Goal: Find specific page/section: Find specific page/section

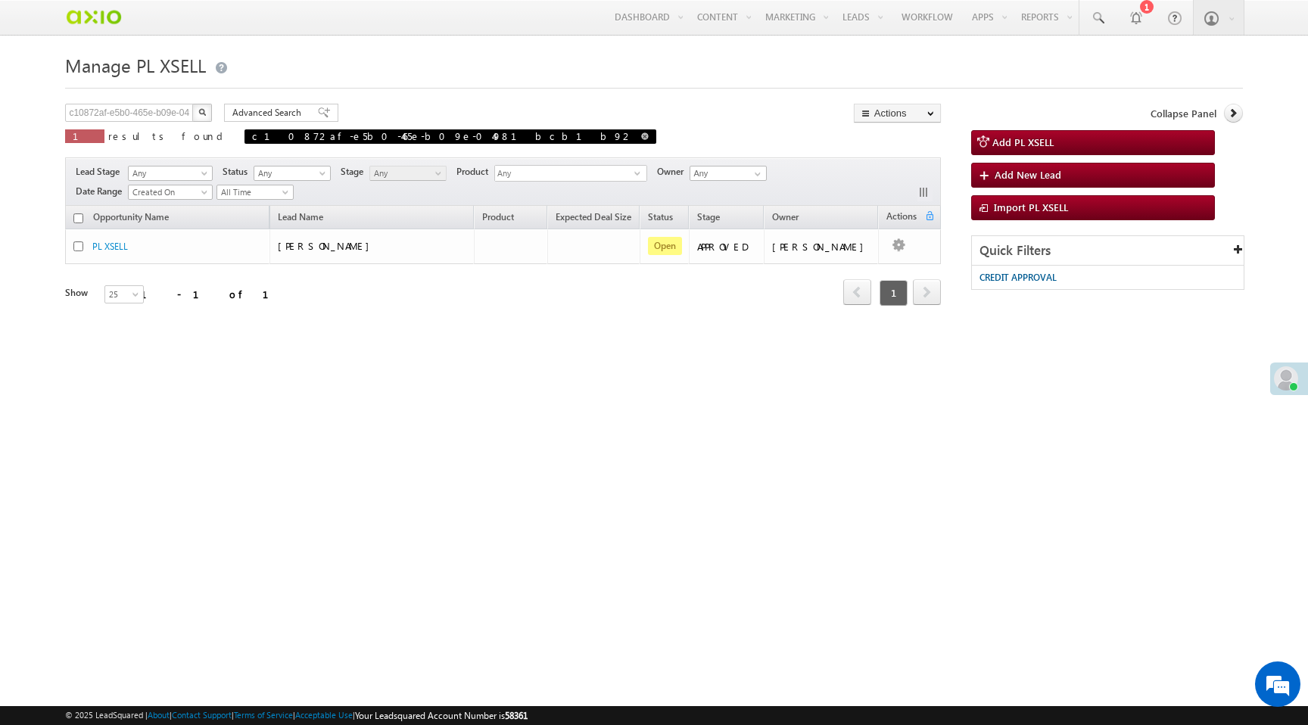
click at [641, 138] on span at bounding box center [645, 136] width 8 height 8
type input "Search PL XSELL"
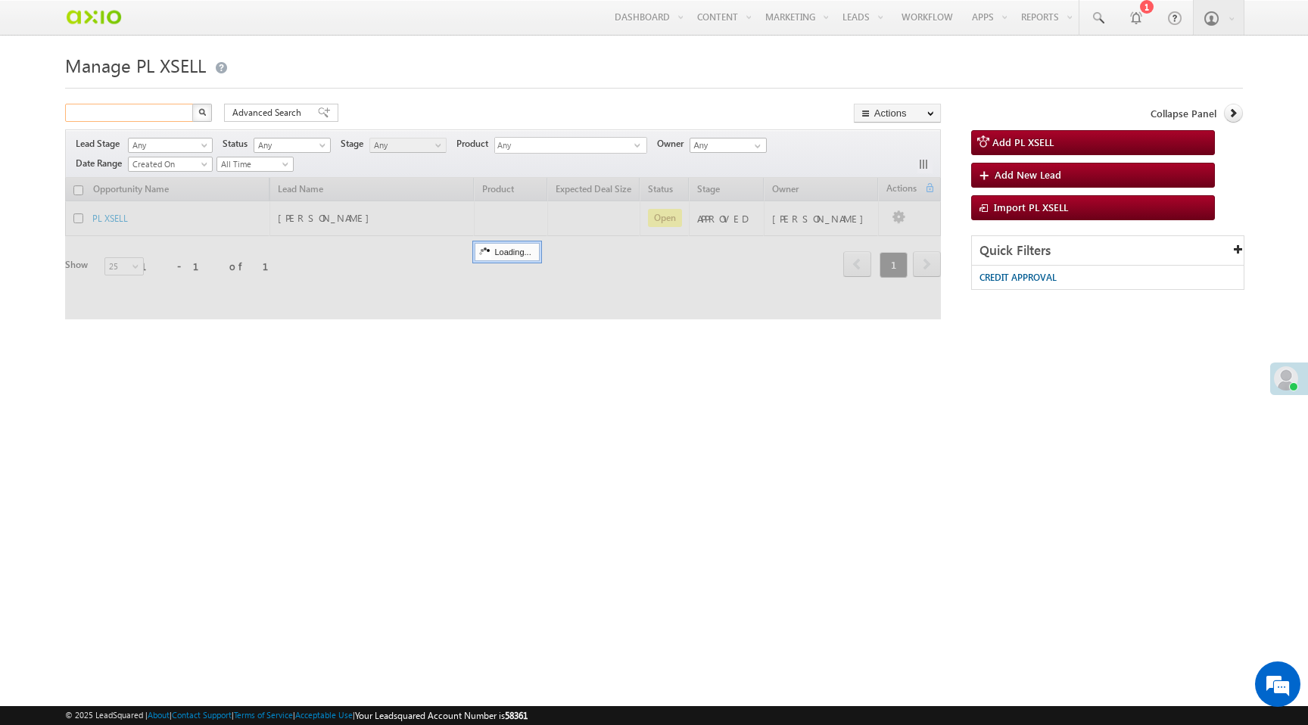
click at [76, 115] on input "text" at bounding box center [129, 113] width 129 height 18
paste input "1808f72e-2c1b-45af-83a5-683420463efe"
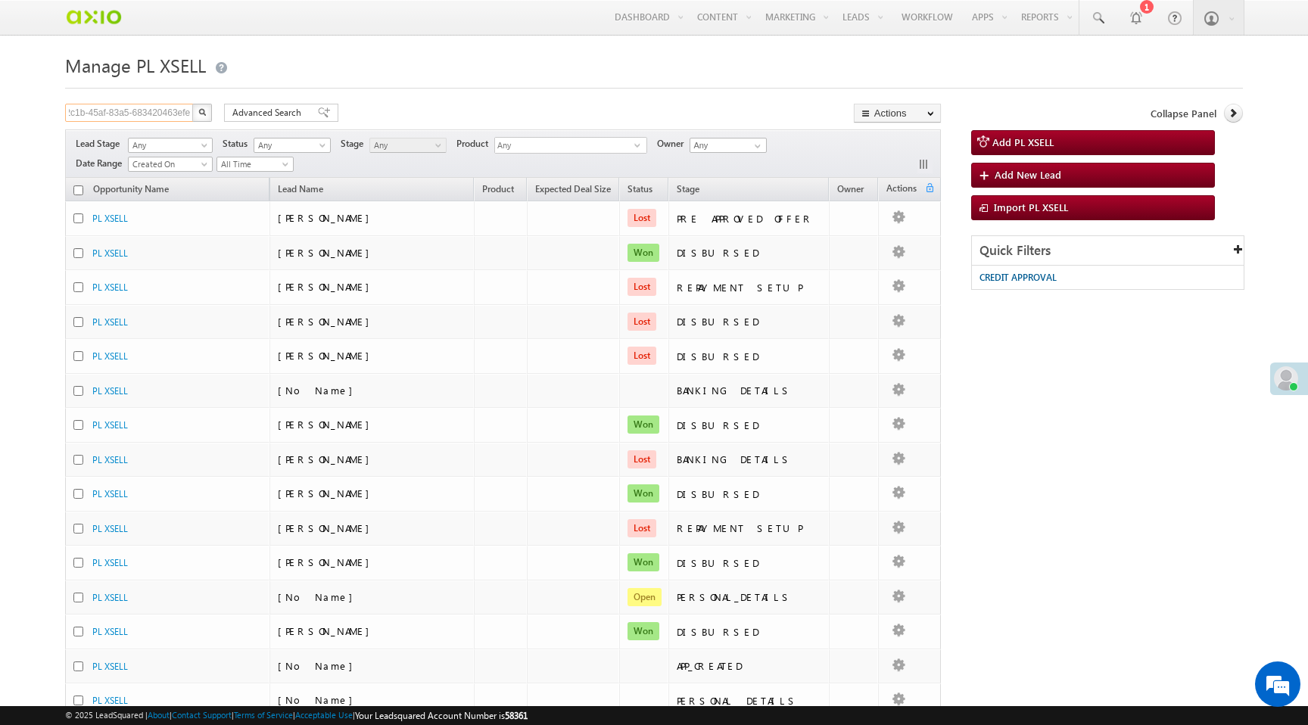
type input "1808f72e-2c1b-45af-83a5-683420463efe"
click at [201, 115] on img "button" at bounding box center [202, 112] width 8 height 8
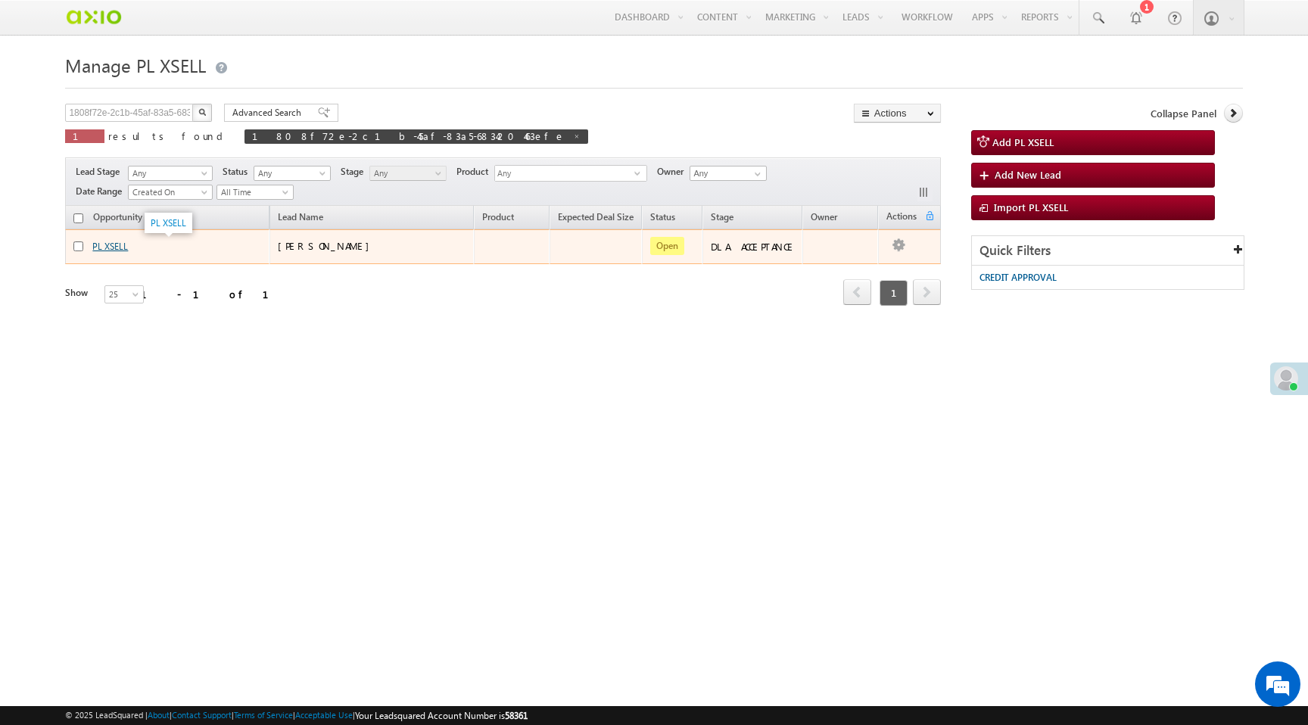
click at [116, 252] on link "PL XSELL" at bounding box center [110, 246] width 36 height 11
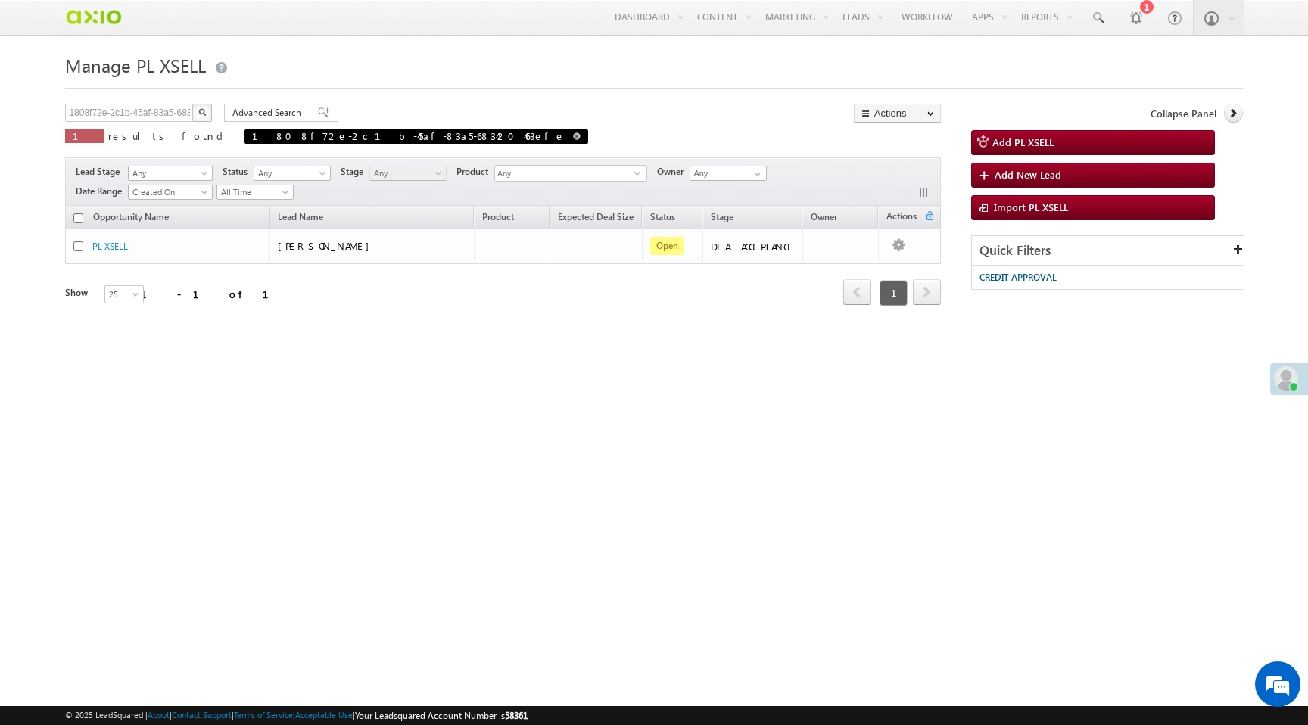
click at [573, 137] on span at bounding box center [577, 136] width 8 height 8
type input "Search PL XSELL"
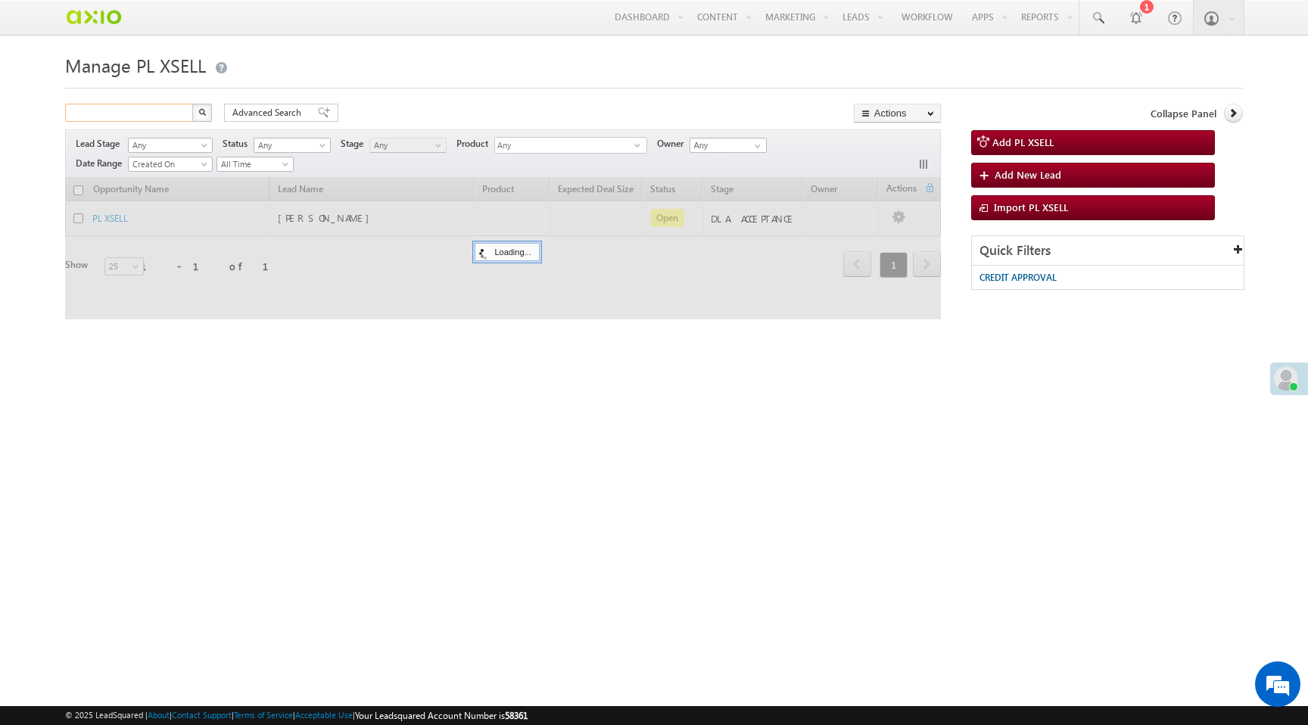
click at [137, 112] on input "text" at bounding box center [129, 113] width 129 height 18
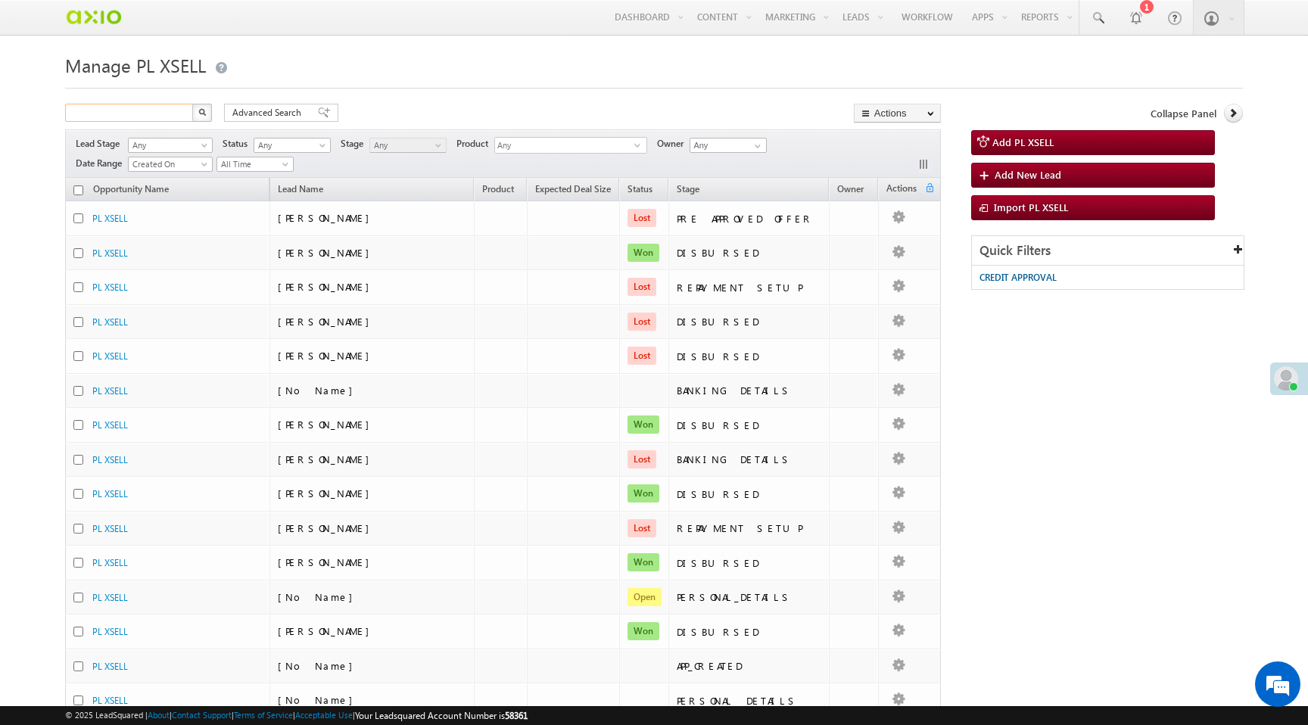
paste input "8341565425"
type input "8341565425"
click at [159, 114] on input "8341565425" at bounding box center [129, 113] width 129 height 18
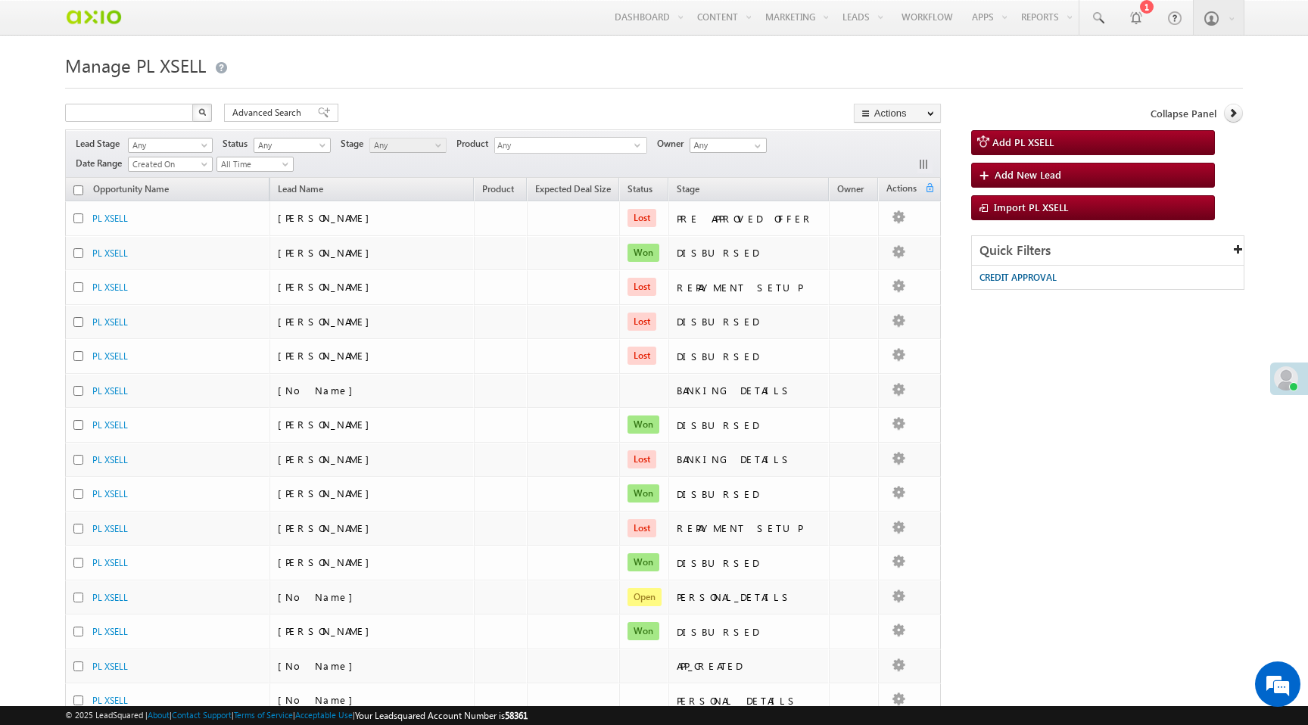
type input "Search PL XSELL"
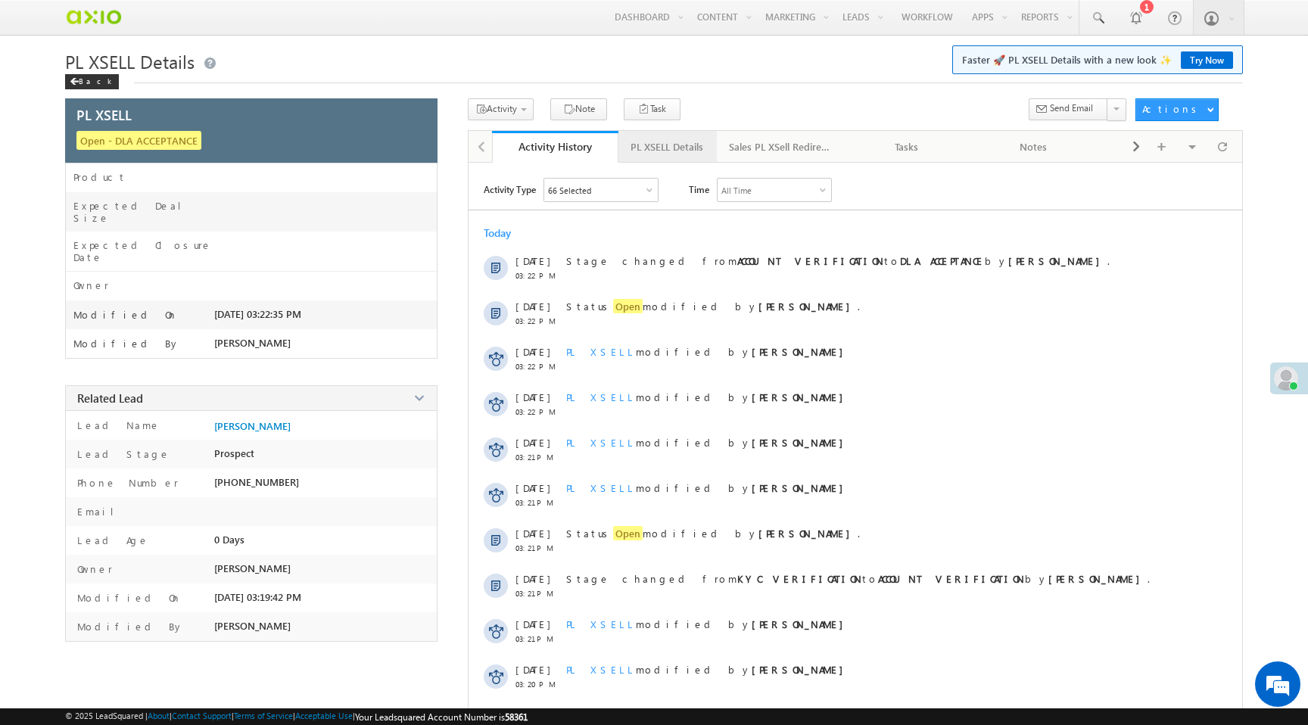
click at [660, 147] on div "PL XSELL Details" at bounding box center [667, 147] width 73 height 18
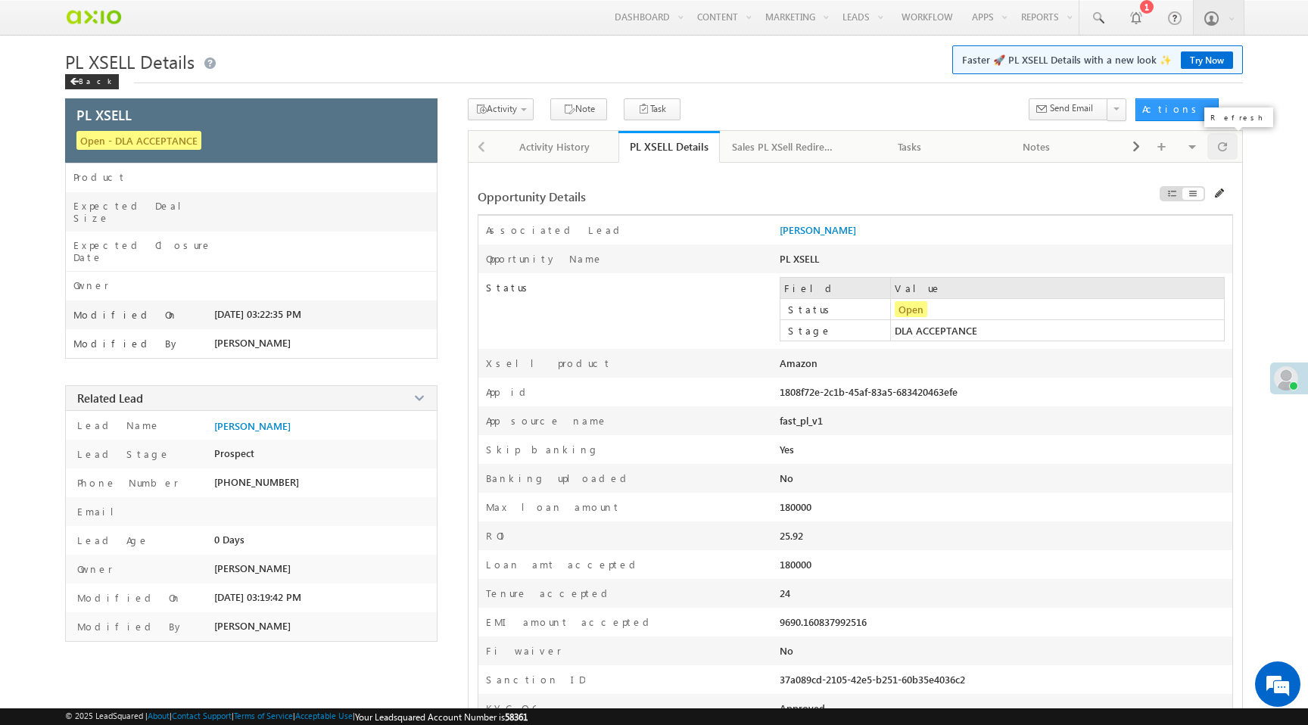
click at [1227, 147] on span at bounding box center [1222, 146] width 9 height 26
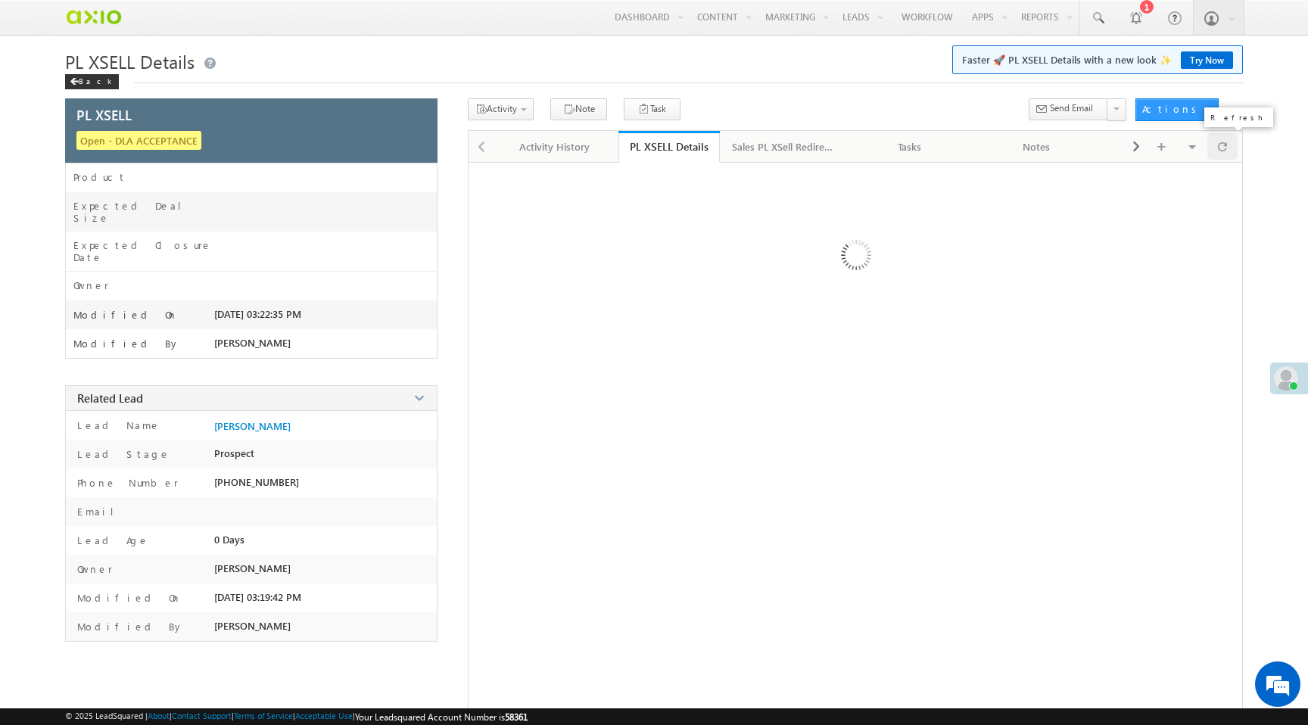
click at [1227, 147] on span at bounding box center [1222, 146] width 9 height 26
